Goal: Information Seeking & Learning: Learn about a topic

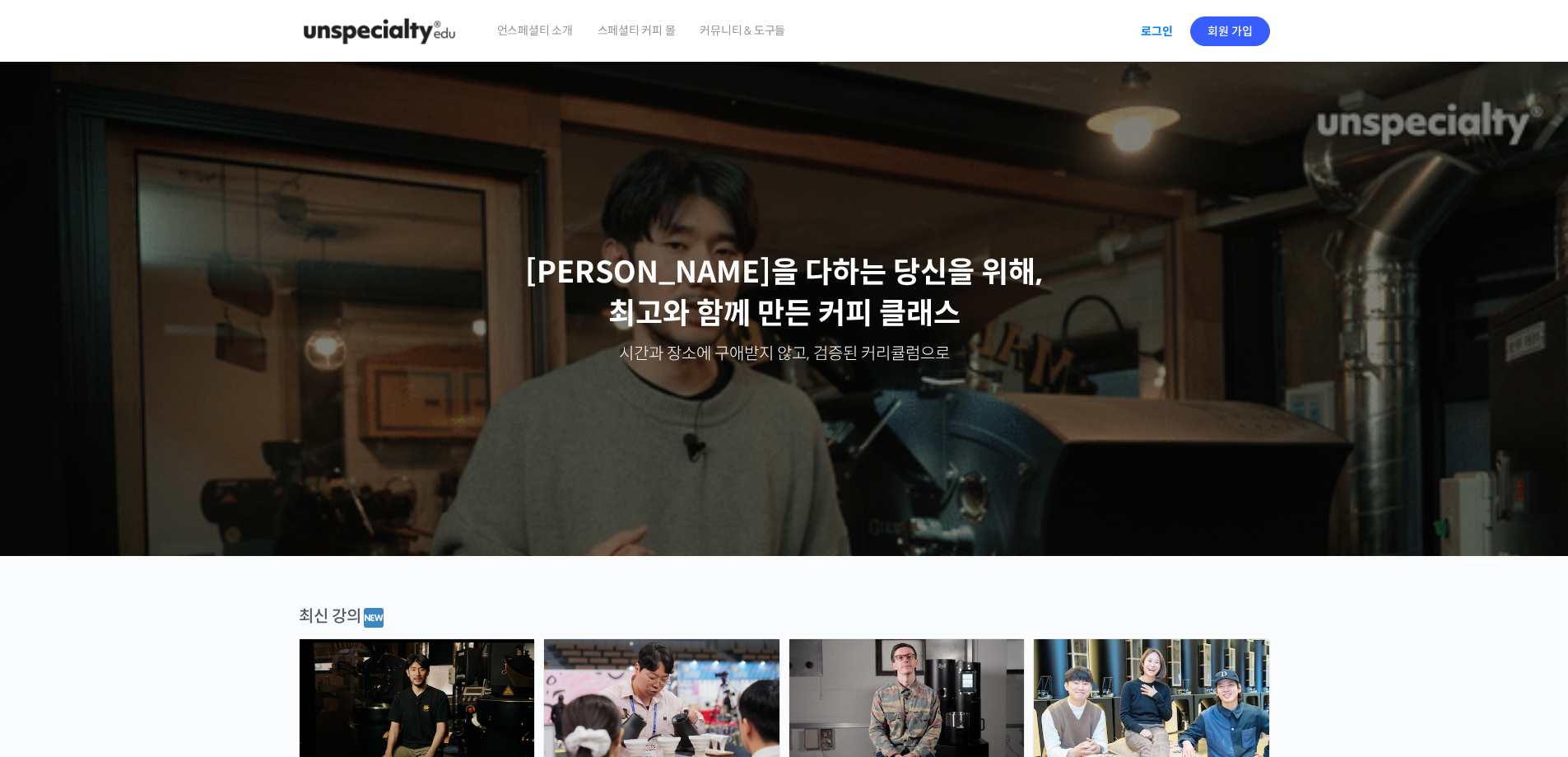
click at [1144, 33] on link "로그인" at bounding box center [1157, 31] width 52 height 37
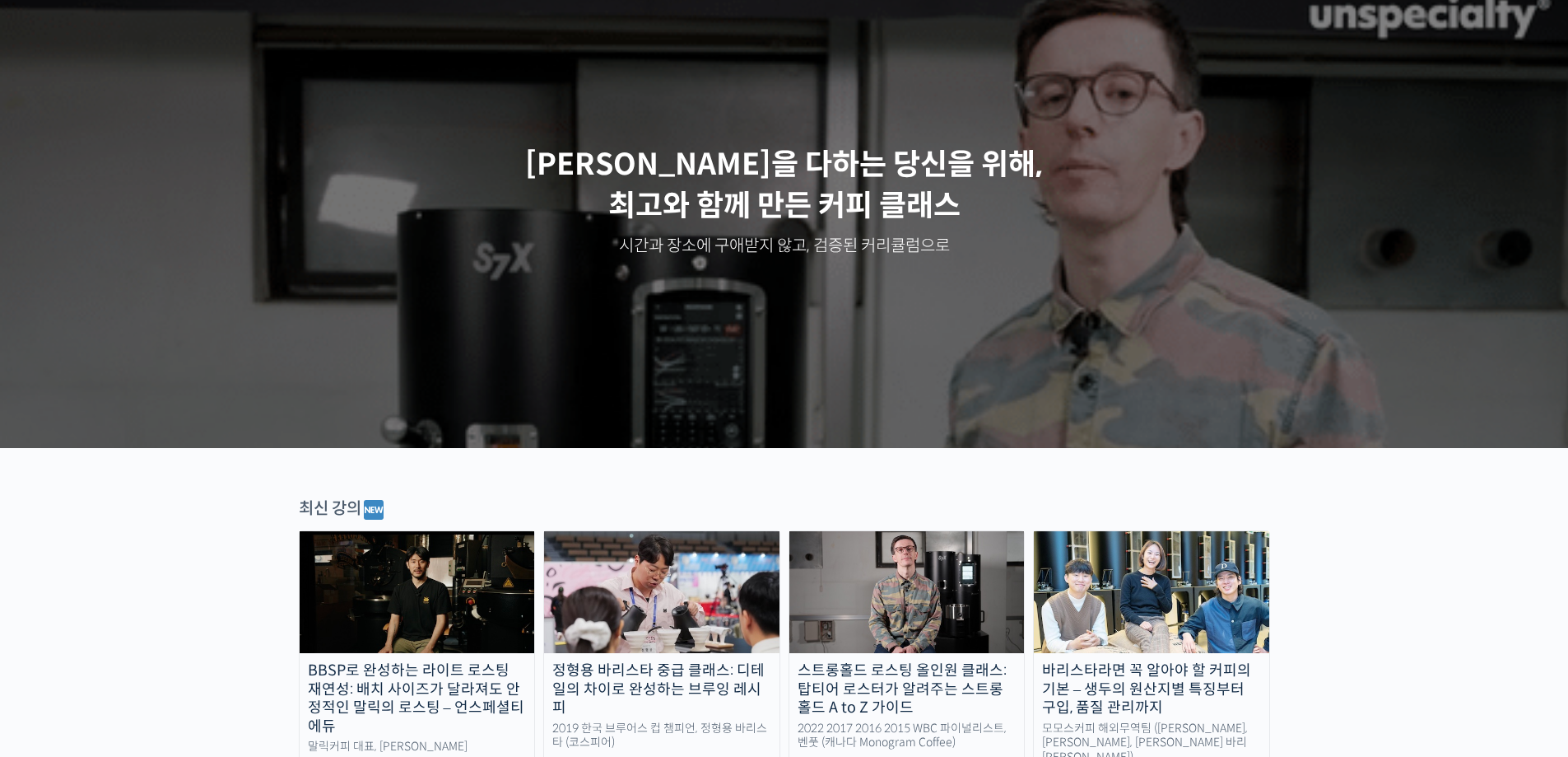
scroll to position [329, 0]
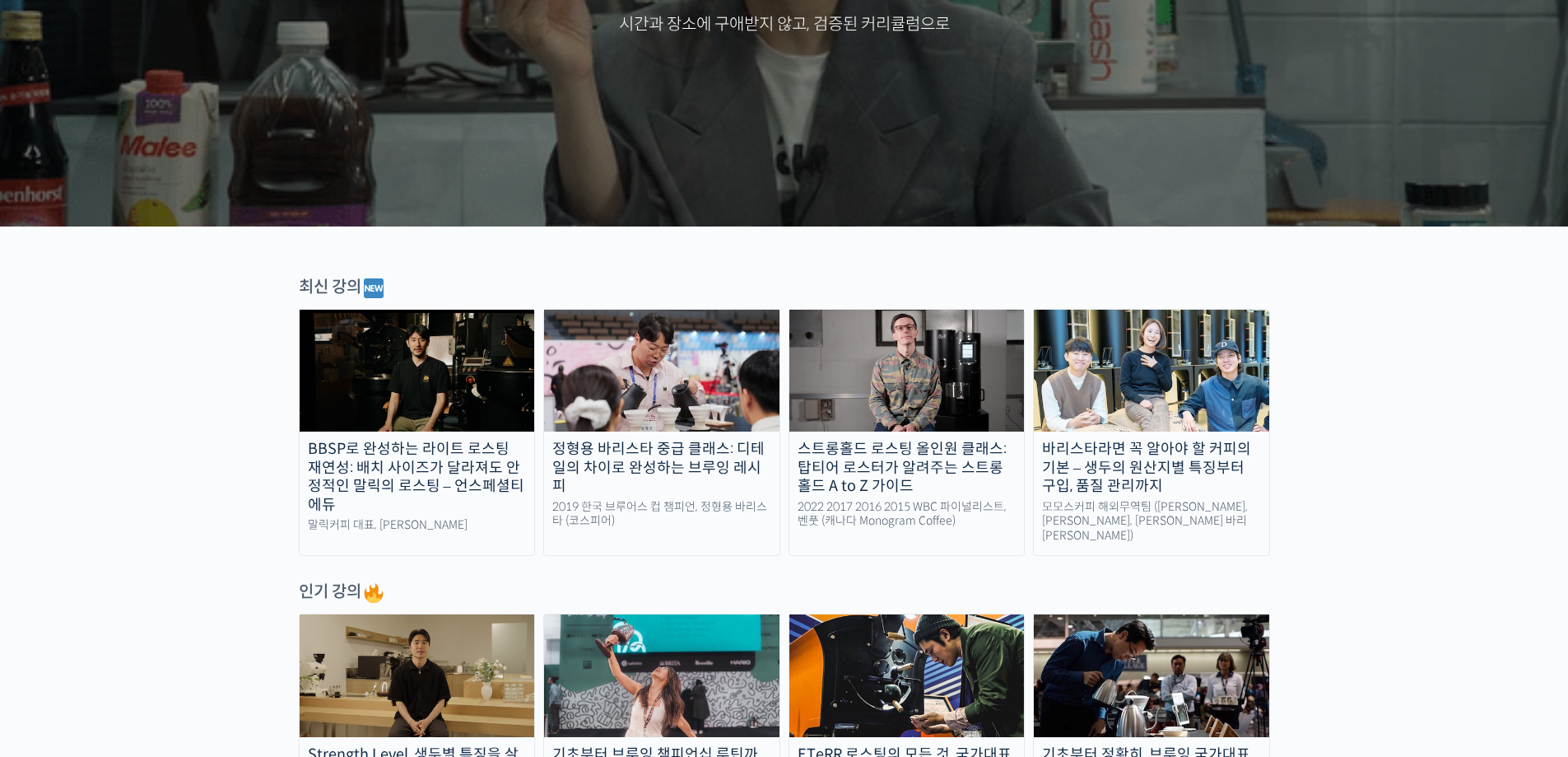
click at [426, 476] on div "BBSP로 완성하는 라이트 로스팅 재연성: 배치 사이즈가 달라져도 안정적인 말릭의 로스팅 – 언스페셜티 에듀" at bounding box center [418, 476] width 236 height 74
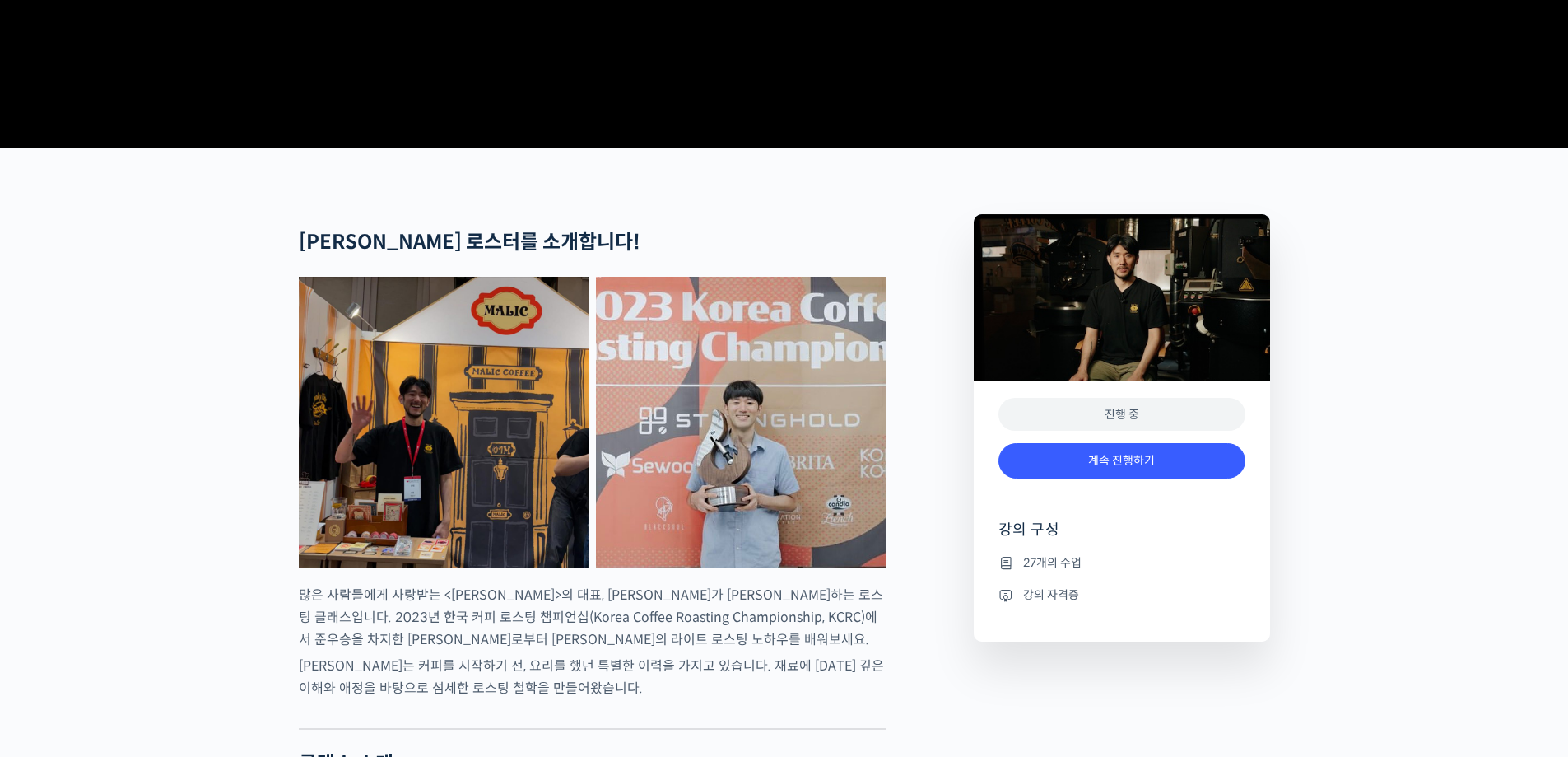
scroll to position [494, 0]
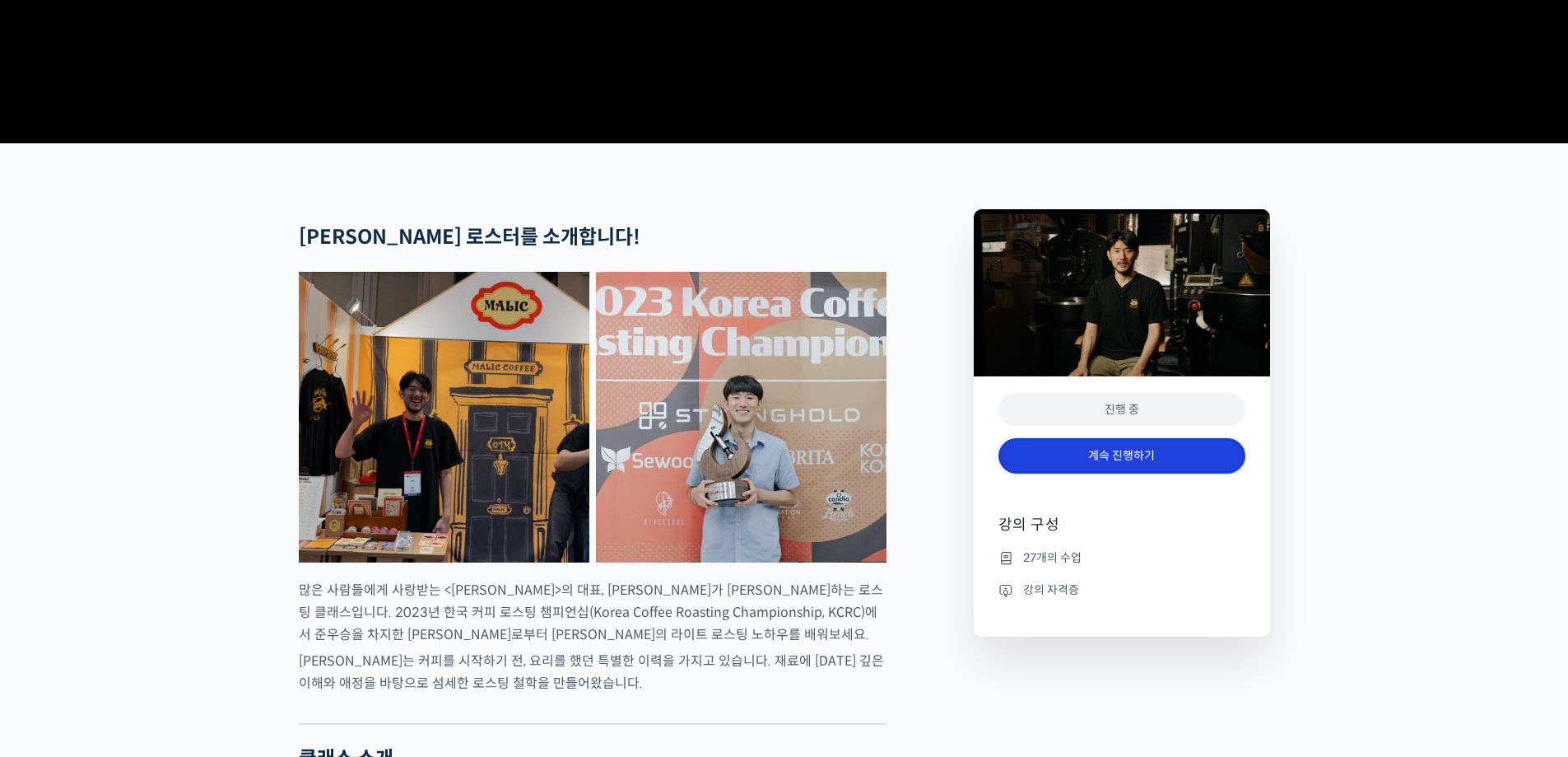
click at [1154, 474] on link "계속 진행하기" at bounding box center [1122, 455] width 247 height 36
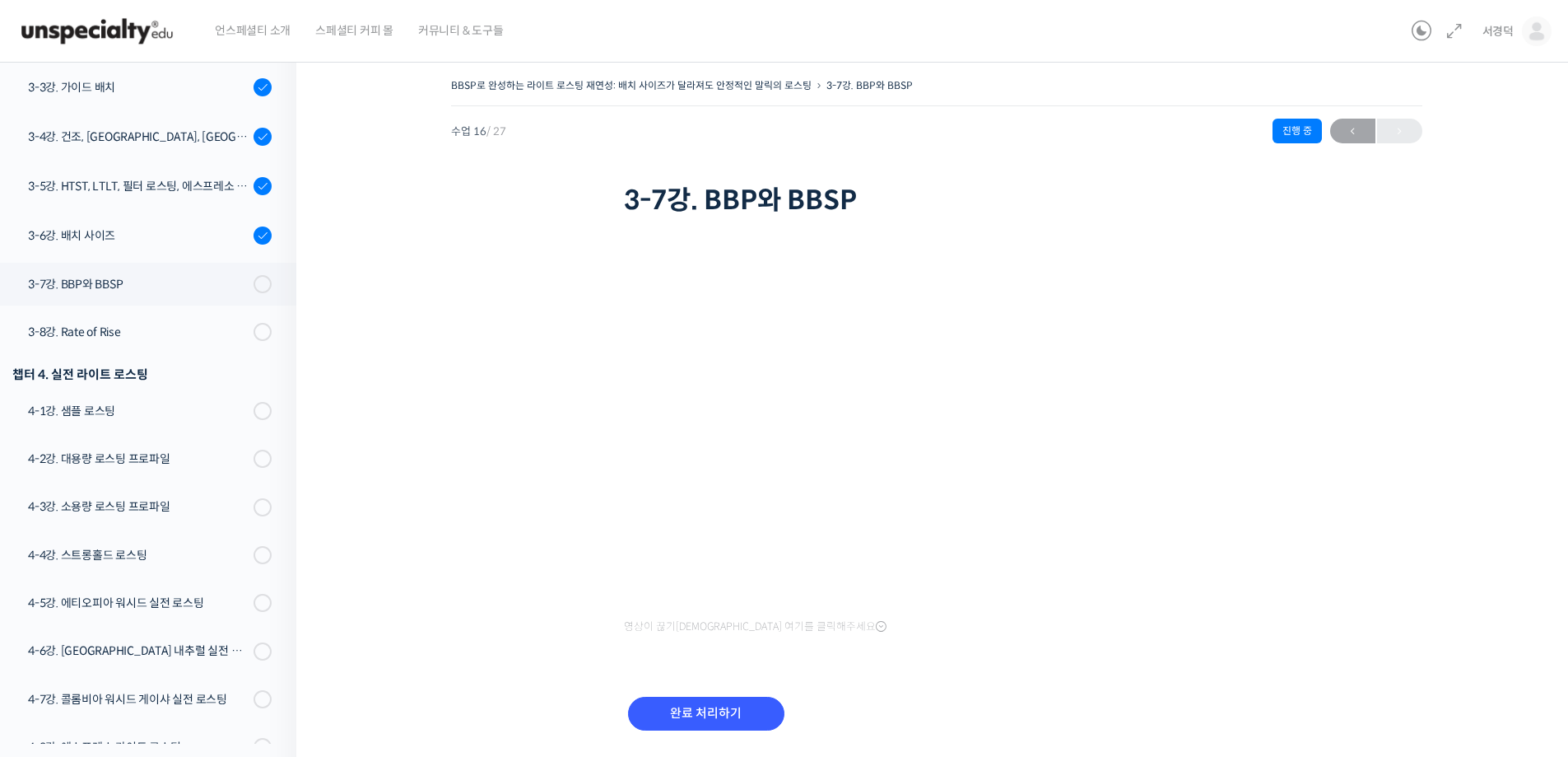
click at [1532, 417] on div "BBSP로 완성하는 라이트 로스팅 재연성: 배치 사이즈가 달라져도 안정적인 말릭의 로스팅 3-7강. BBP와 BBSP 진행 중 수업 16 / …" at bounding box center [936, 429] width 1280 height 759
click at [719, 717] on input "완료 처리하기" at bounding box center [705, 713] width 156 height 34
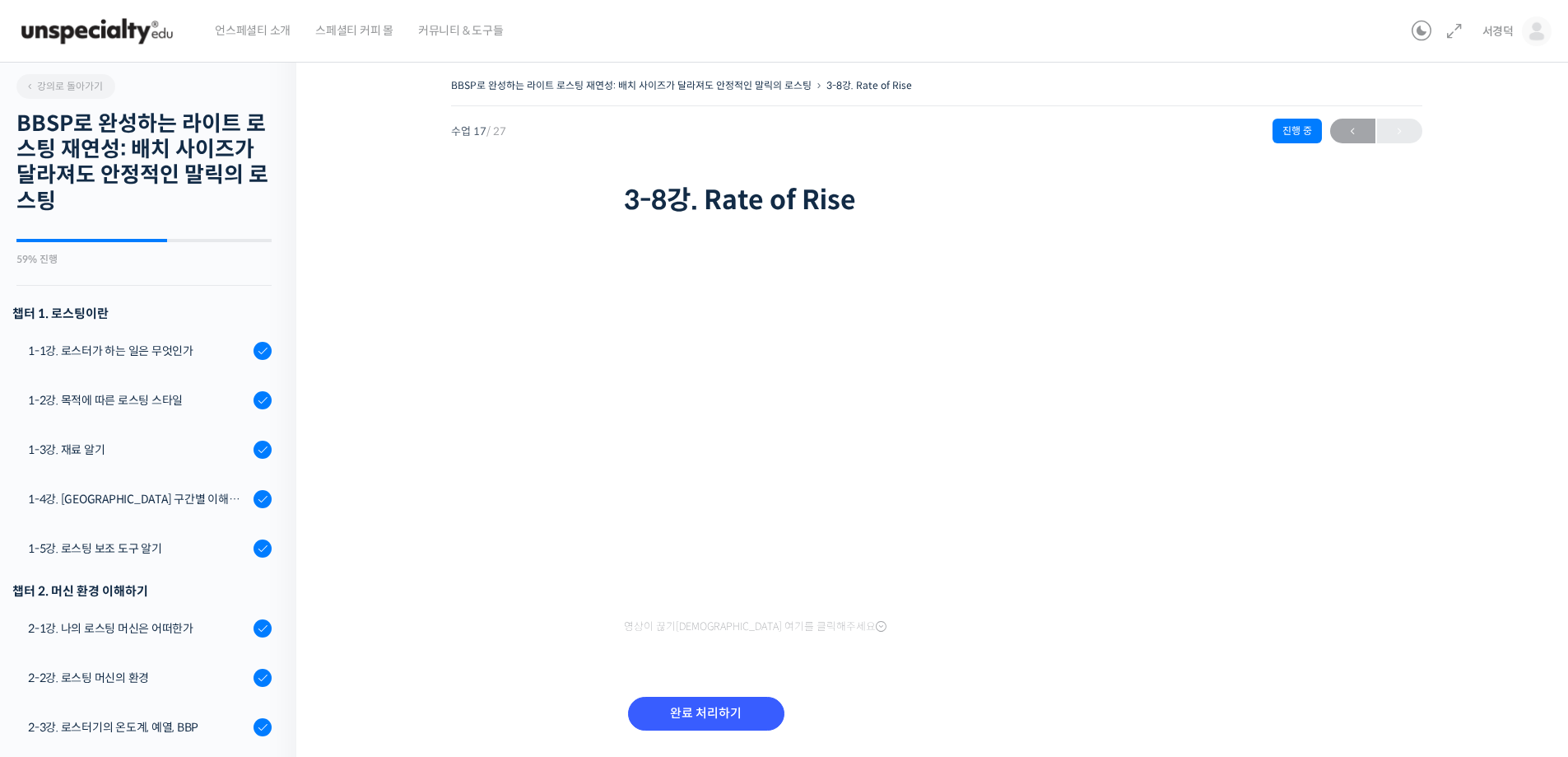
scroll to position [1034, 0]
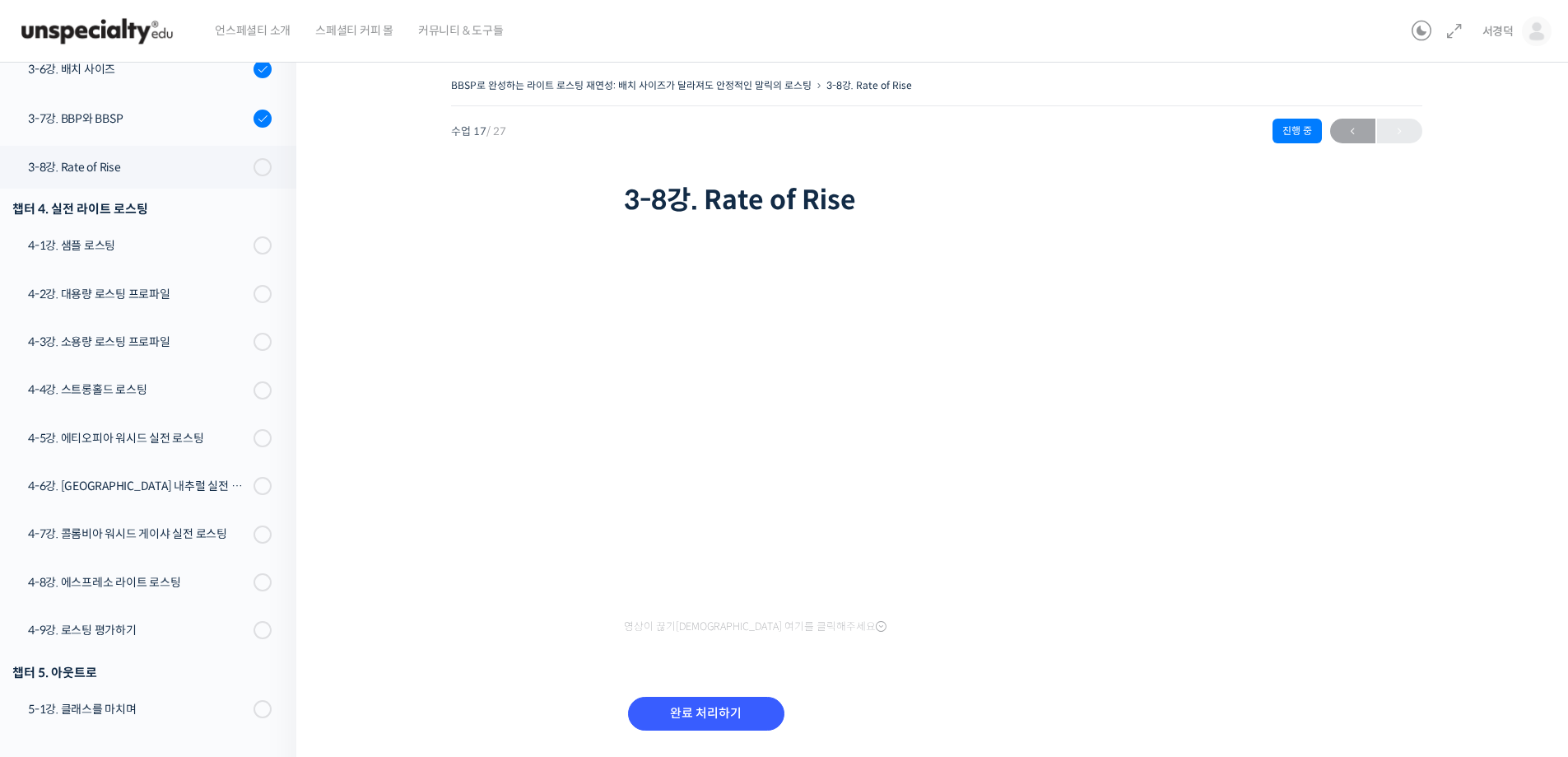
click at [1393, 393] on div "BBSP로 완성하는 라이트 로스팅 재연성: 배치 사이즈가 달라져도 안정적인 말릭의 로스팅 3-8강. Rate of Rise 진행 중 수업 17…" at bounding box center [936, 424] width 1116 height 700
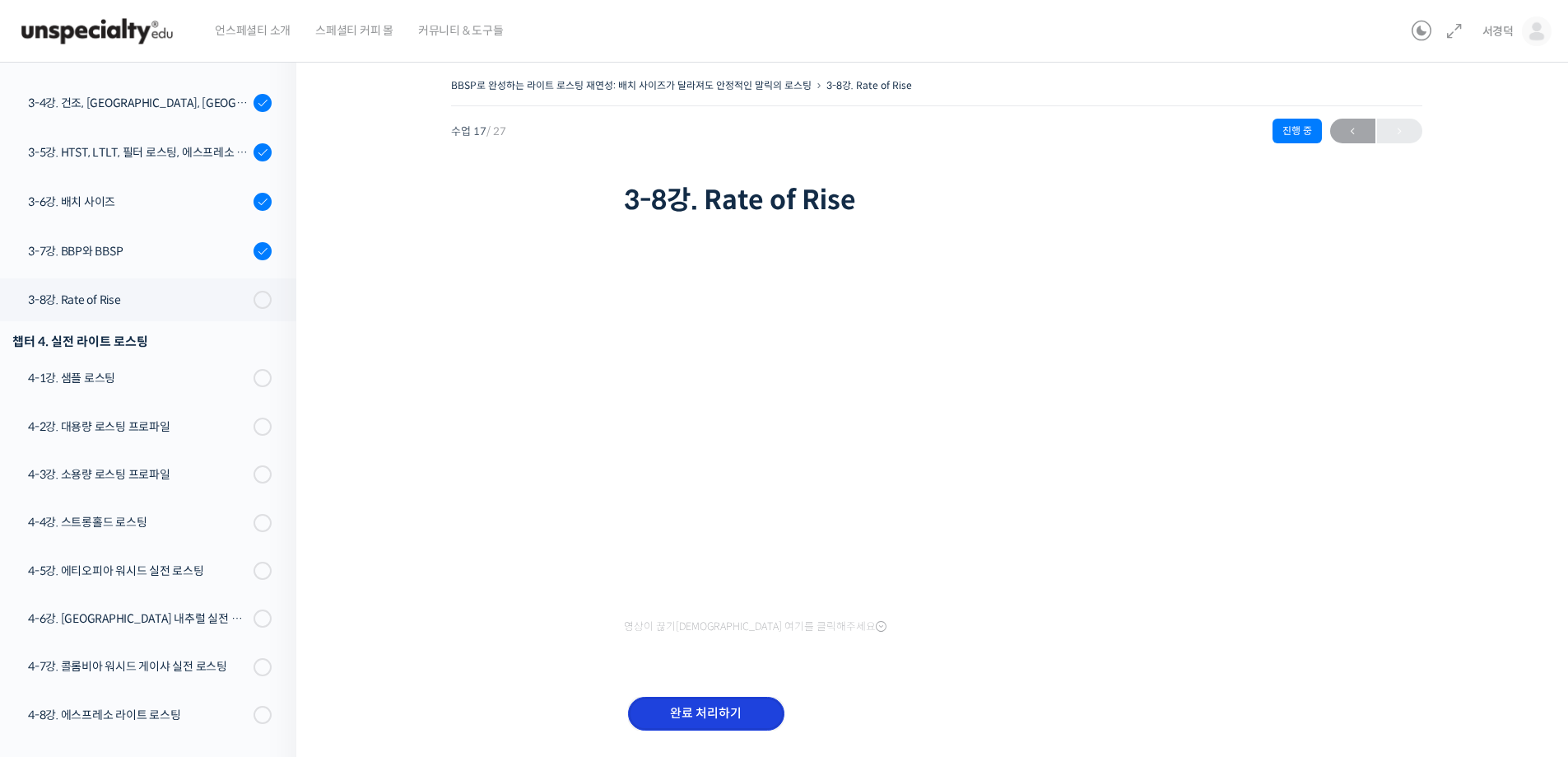
click at [653, 703] on input "완료 처리하기" at bounding box center [705, 713] width 156 height 34
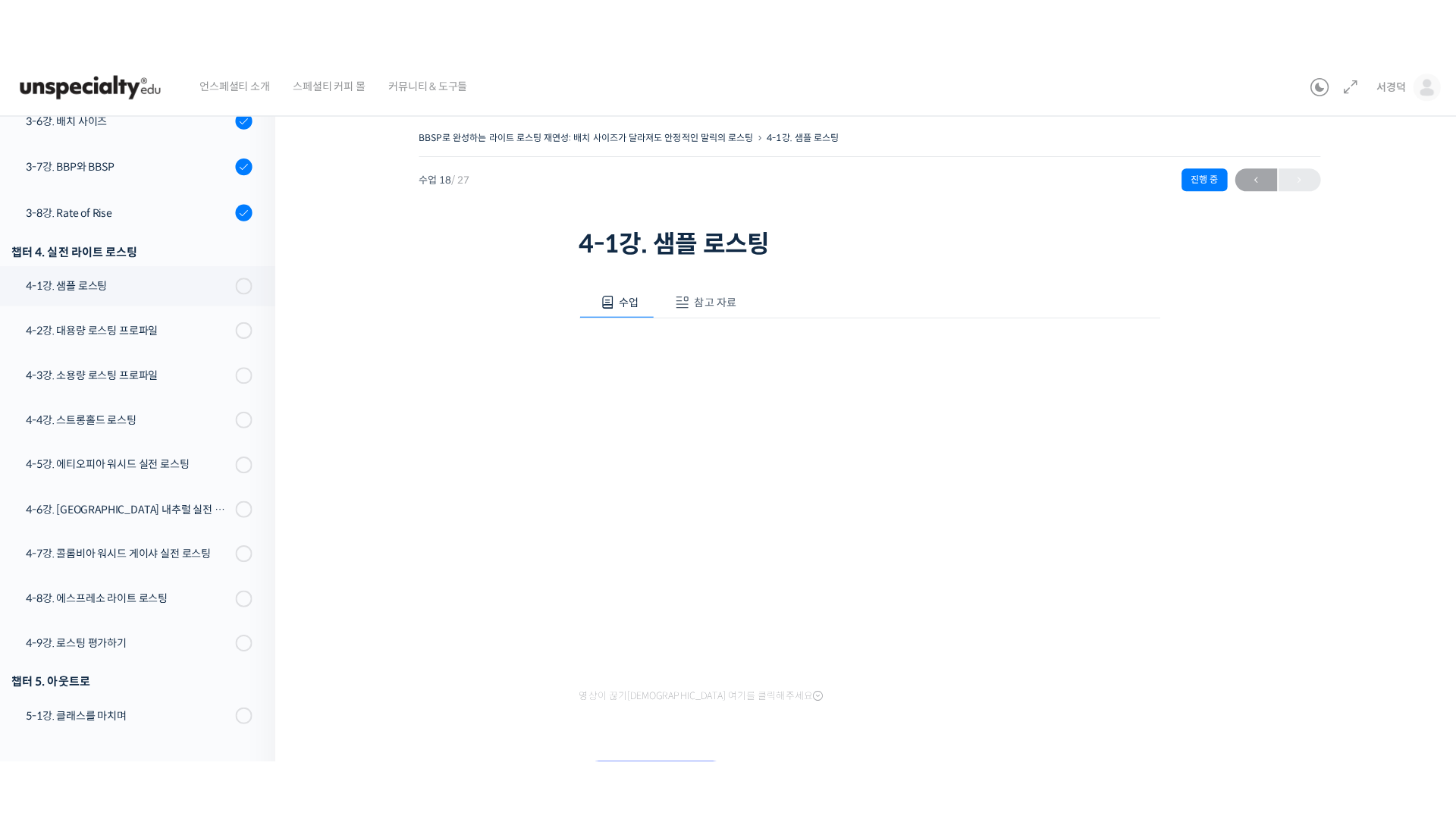
scroll to position [832, 0]
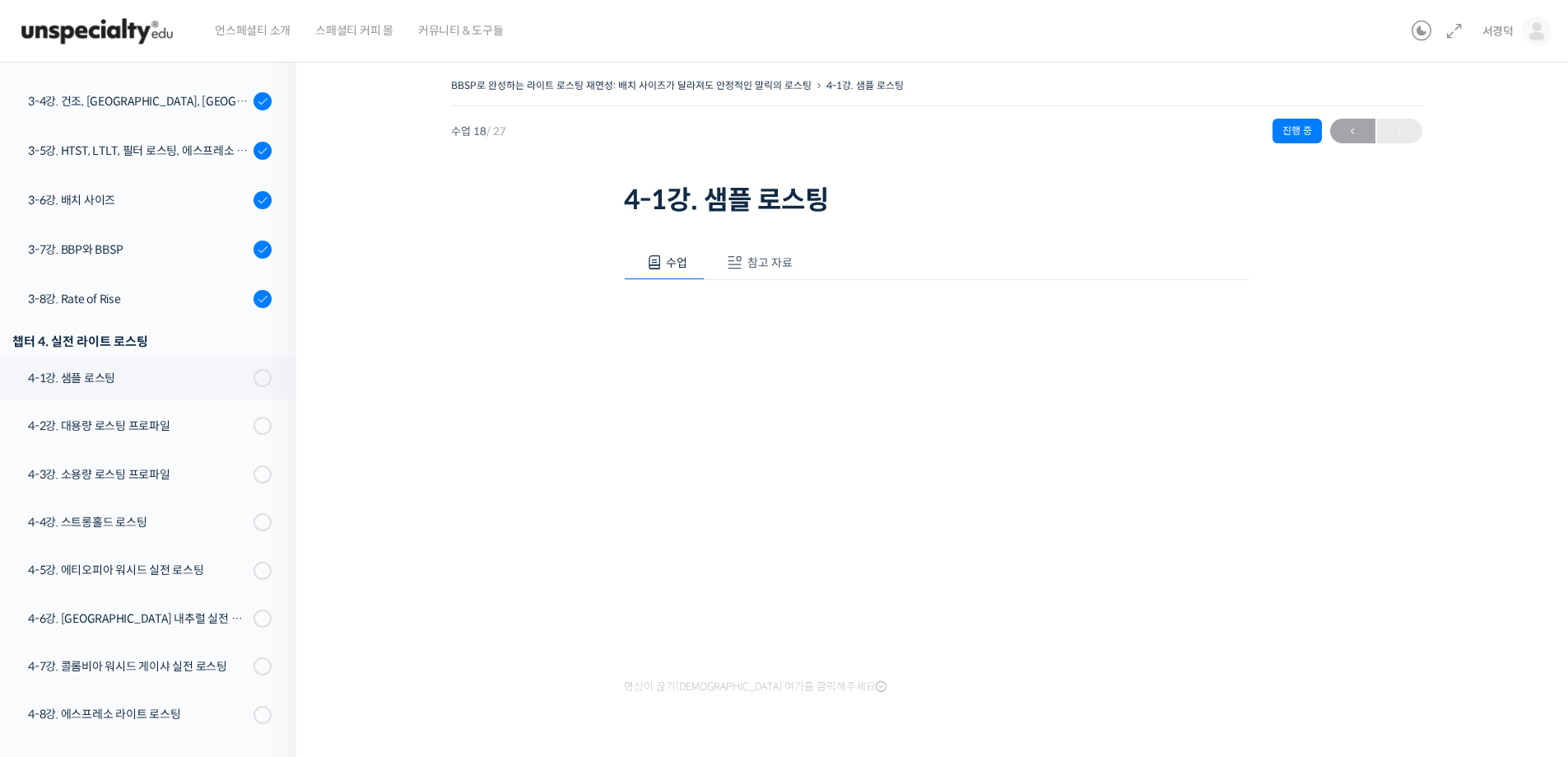
click at [469, 453] on div "BBSP로 완성하는 라이트 로스팅 재연성: 배치 사이즈가 달라져도 안정적인 말릭의 로스팅 4-1강. 샘플 로스팅 진행 중 수업 18 / 27 …" at bounding box center [936, 453] width 1116 height 760
click at [1481, 528] on div "BBSP로 완성하는 라이트 로스팅 재연성: 배치 사이즈가 달라져도 안정적인 말릭의 로스팅 4-1강. 샘플 로스팅 진행 중 수업 18 / 27 …" at bounding box center [936, 453] width 1116 height 760
click at [1414, 623] on div "BBSP로 완성하는 라이트 로스팅 재연성: 배치 사이즈가 달라져도 안정적인 말릭의 로스팅 4-1강. 샘플 로스팅 진행 중 수업 18 / 27 …" at bounding box center [936, 453] width 1116 height 760
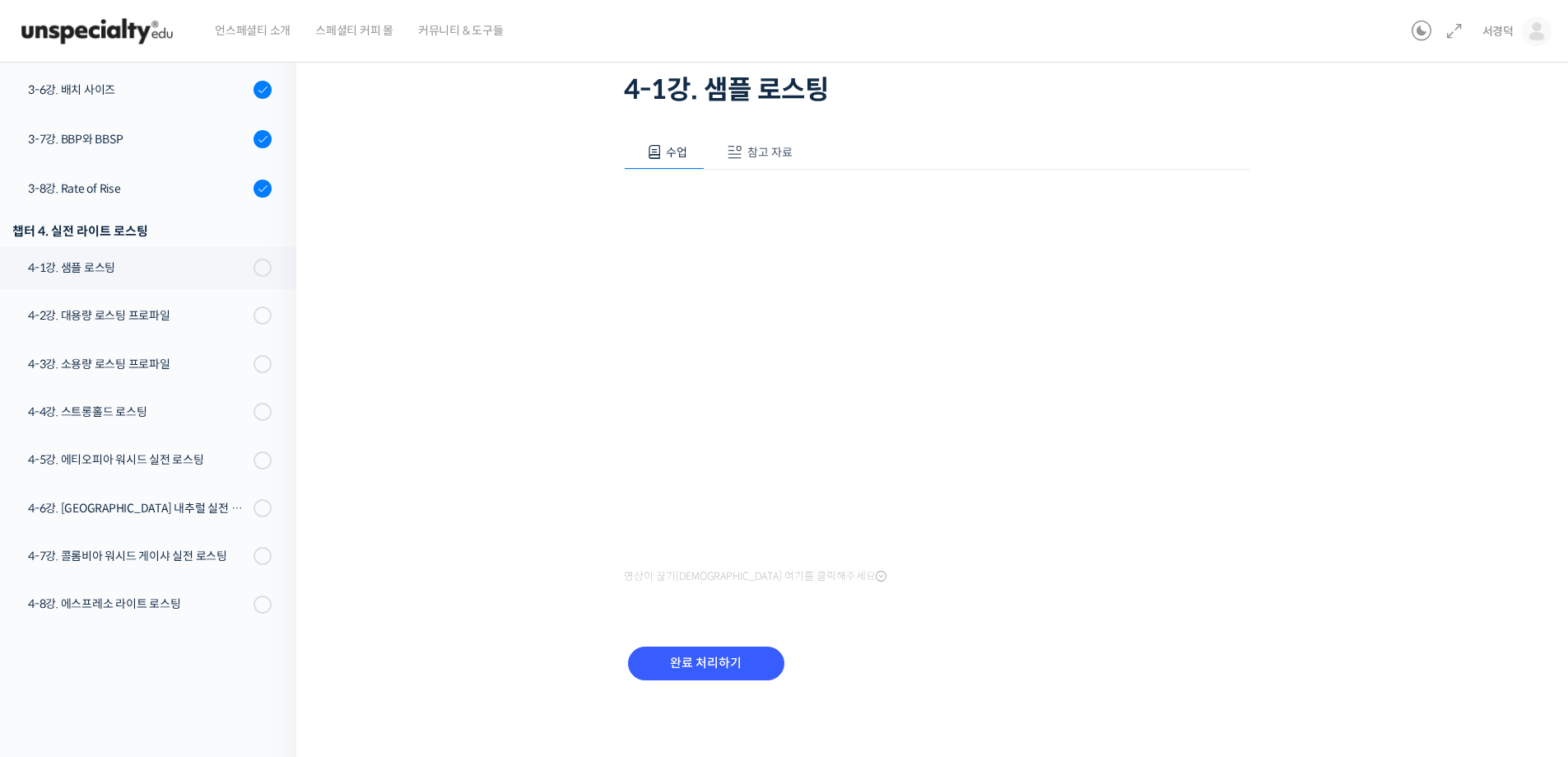
scroll to position [112, 0]
click at [736, 660] on input "완료 처리하기" at bounding box center [705, 662] width 156 height 34
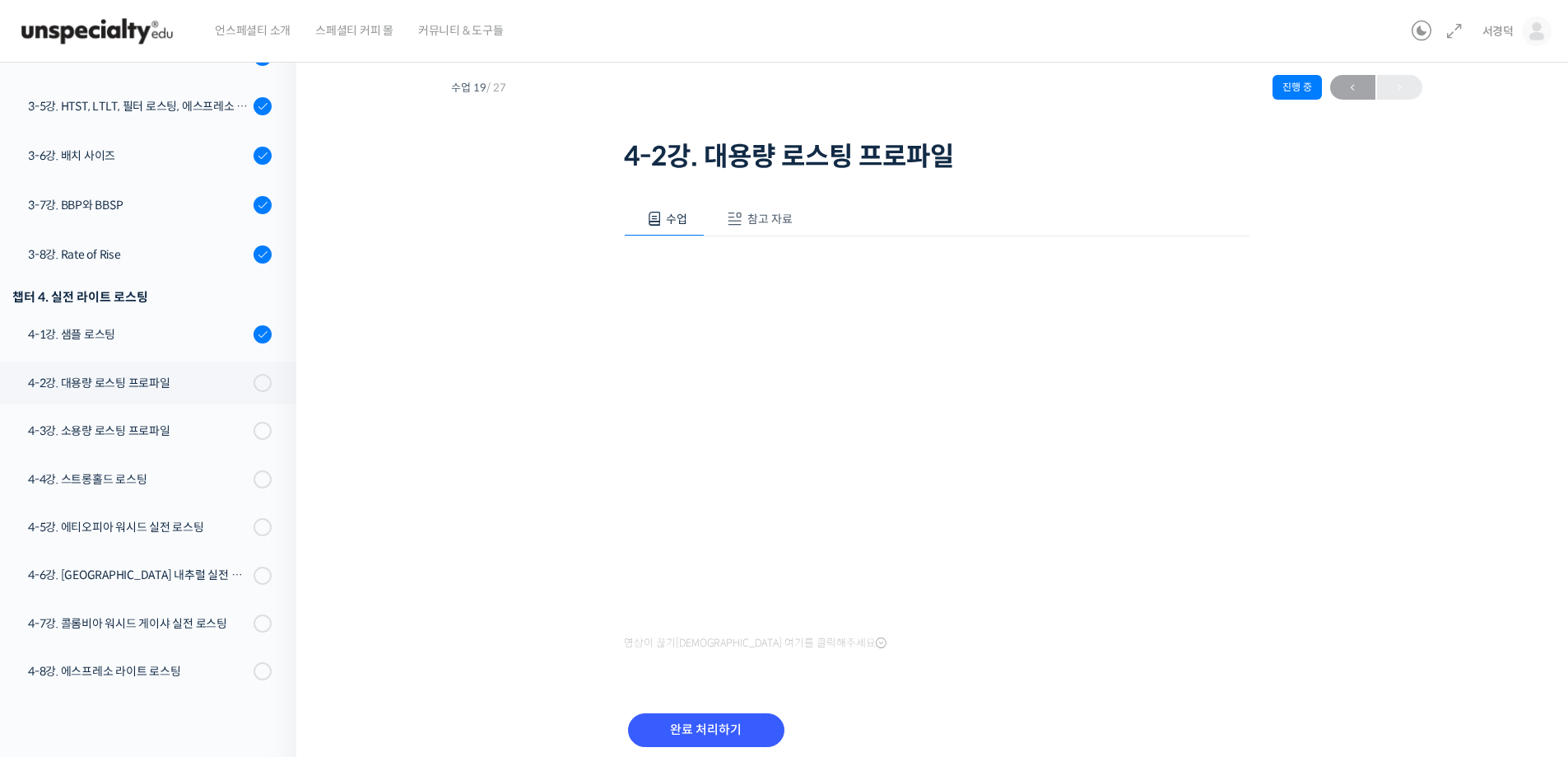
scroll to position [112, 0]
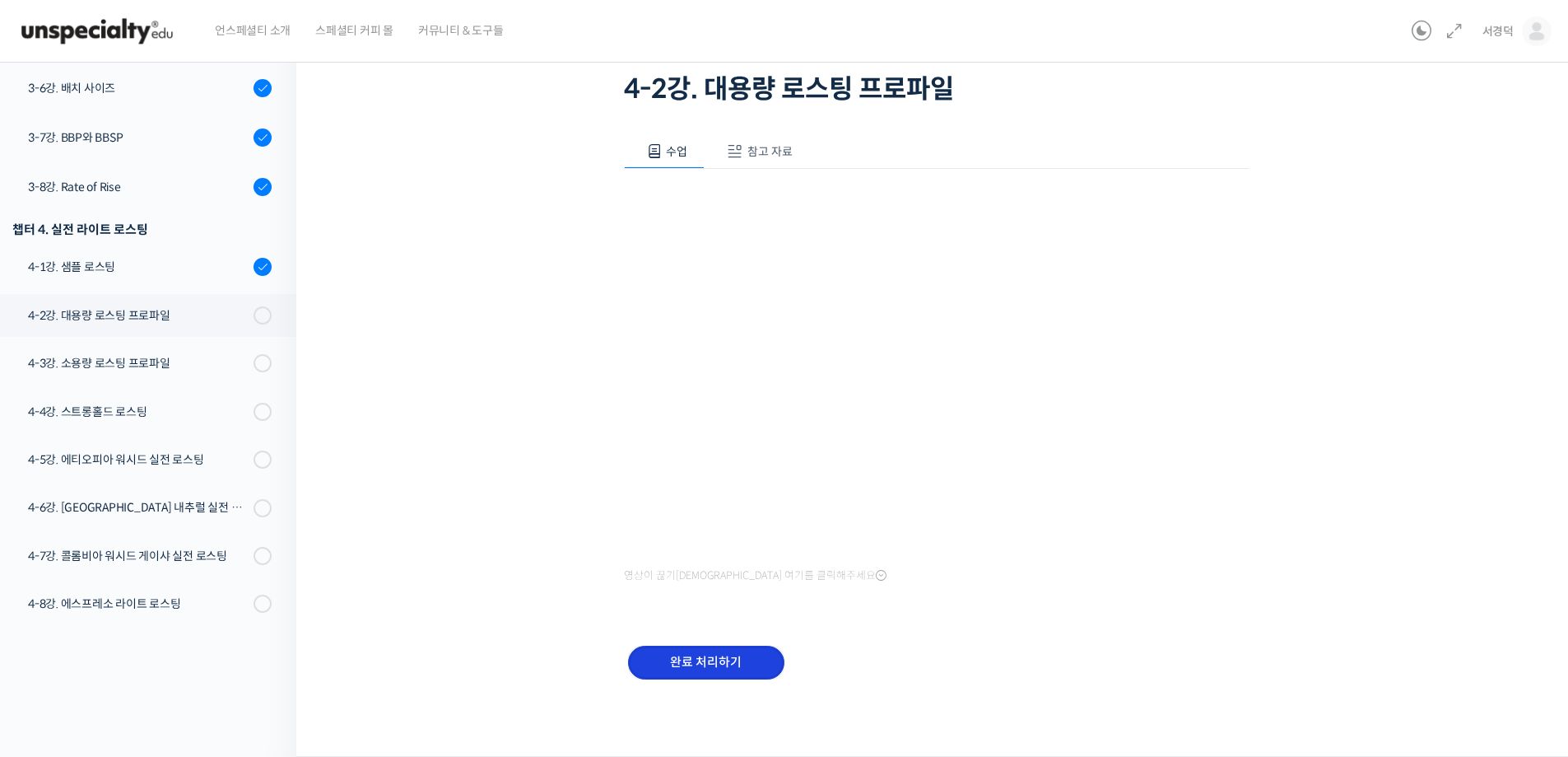
click at [684, 650] on input "완료 처리하기" at bounding box center [705, 662] width 156 height 34
click at [732, 666] on input "완료 처리하기" at bounding box center [705, 662] width 156 height 34
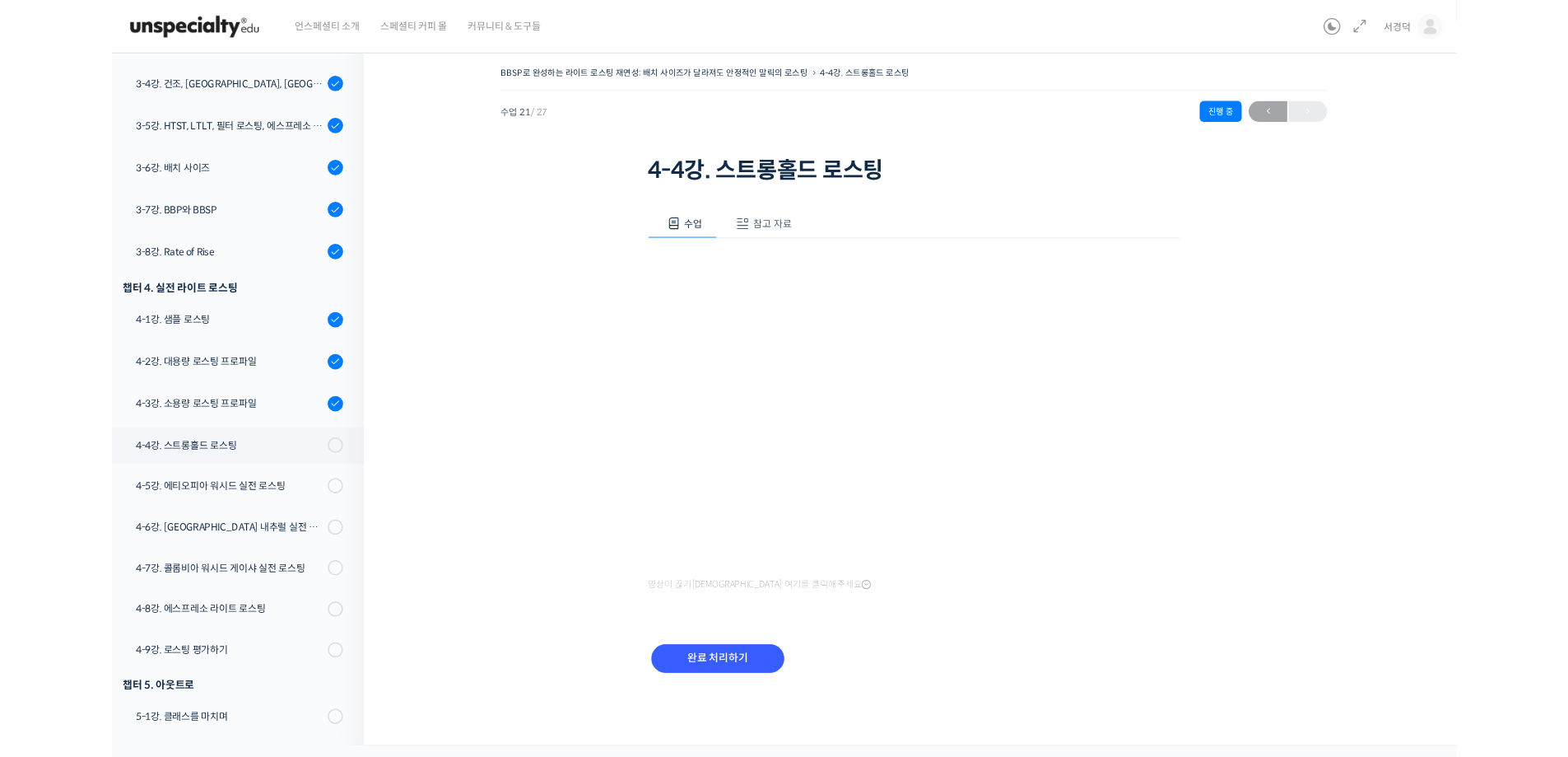
scroll to position [907, 0]
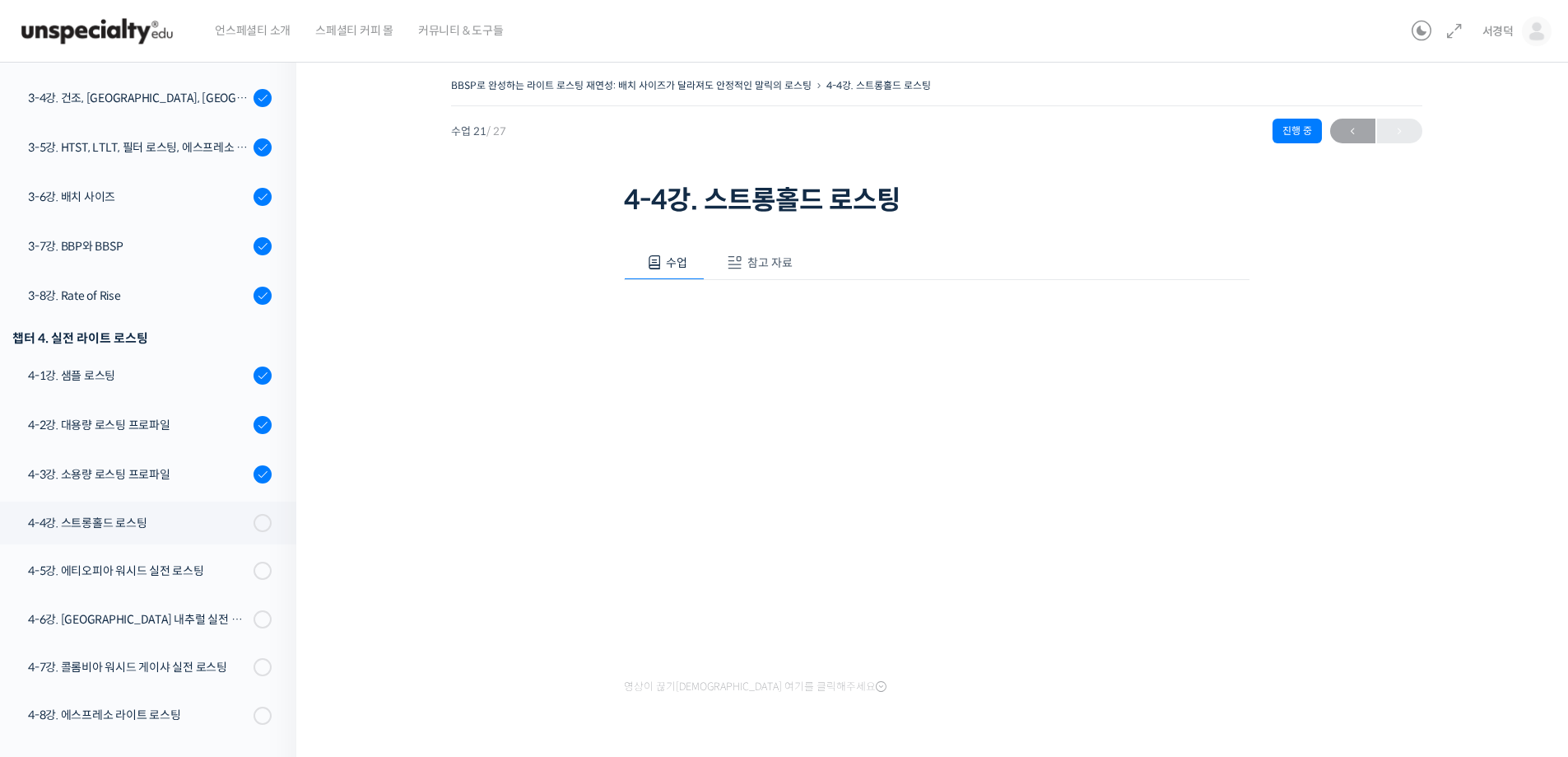
click at [1551, 392] on div "BBSP로 완성하는 라이트 로스팅 재연성: 배치 사이즈가 달라져도 안정적인 말릭의 로스팅 4-4강. 스트롱홀드 로스팅 진행 중 수업 21 / …" at bounding box center [936, 458] width 1280 height 818
